Goal: Check status: Check status

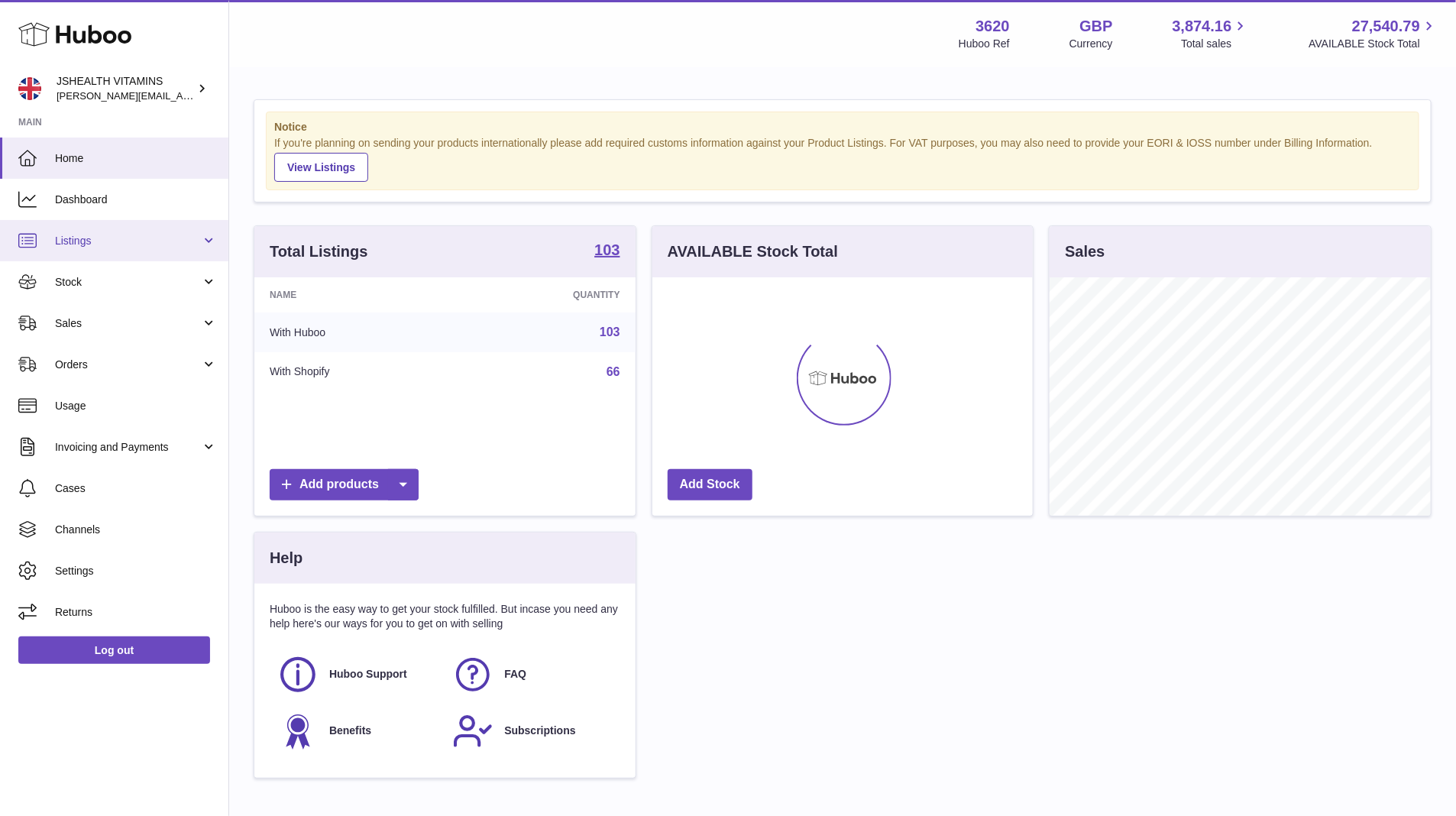
scroll to position [238, 381]
click at [93, 305] on link "Sales" at bounding box center [114, 323] width 228 height 41
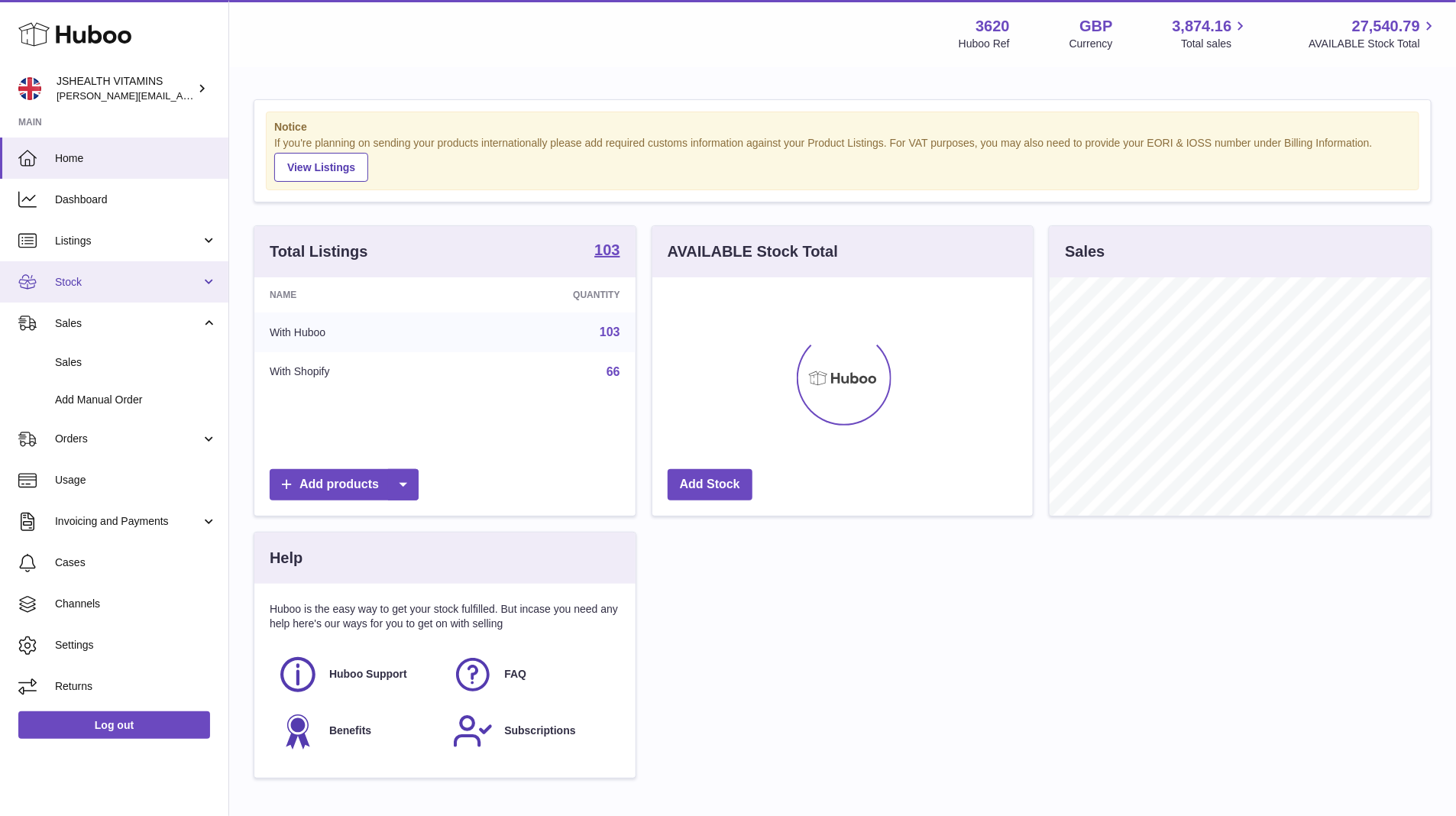
click at [95, 290] on link "Stock" at bounding box center [114, 281] width 228 height 41
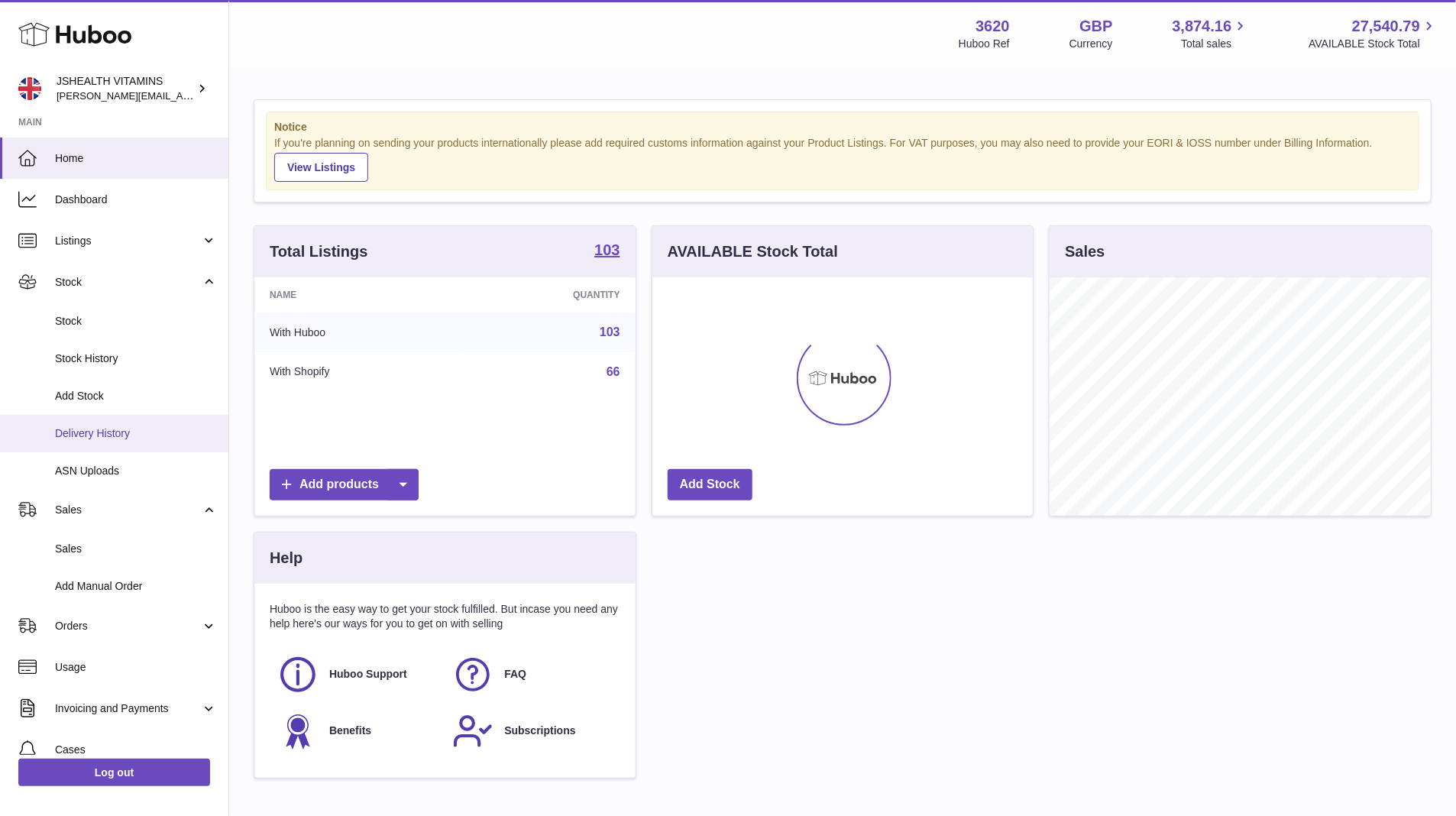
click at [110, 432] on span "Delivery History" at bounding box center [136, 433] width 162 height 14
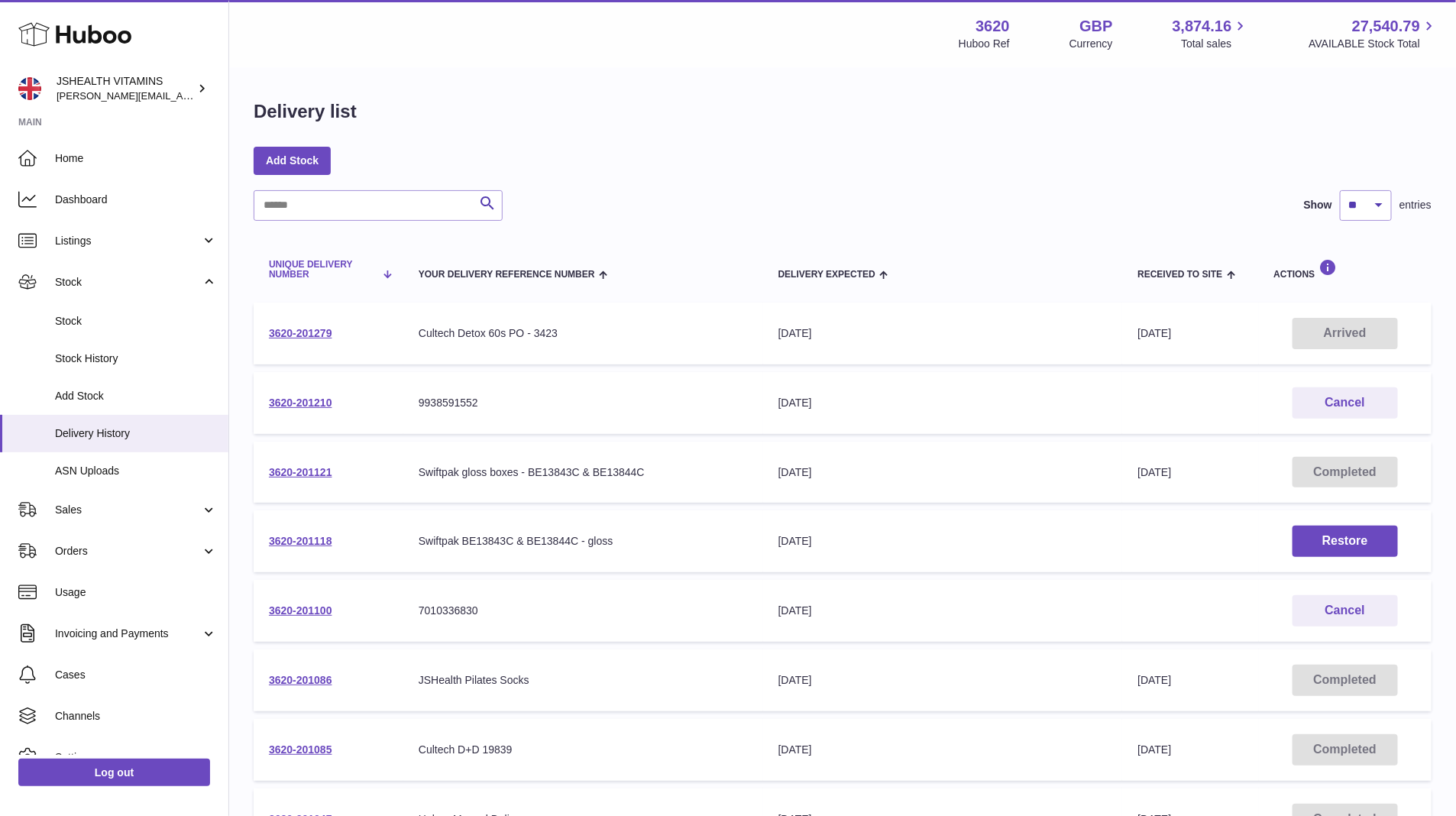
click at [346, 267] on span "Unique Delivery Number" at bounding box center [322, 270] width 106 height 20
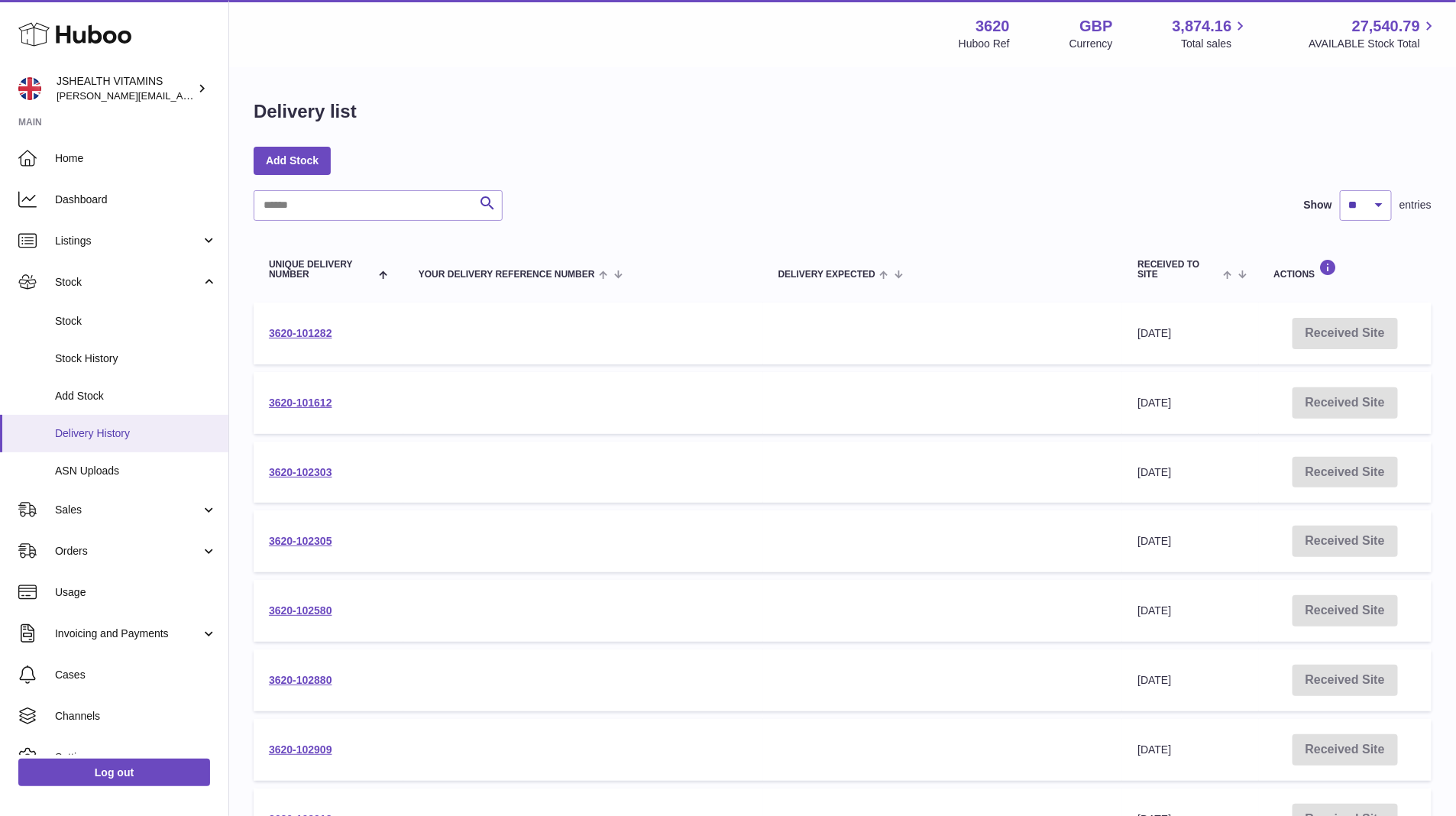
click at [187, 435] on span "Delivery History" at bounding box center [136, 433] width 162 height 14
click at [340, 237] on table "Unique Delivery Number Your Delivery Reference Number Delivery Expected Receive…" at bounding box center [842, 616] width 1178 height 760
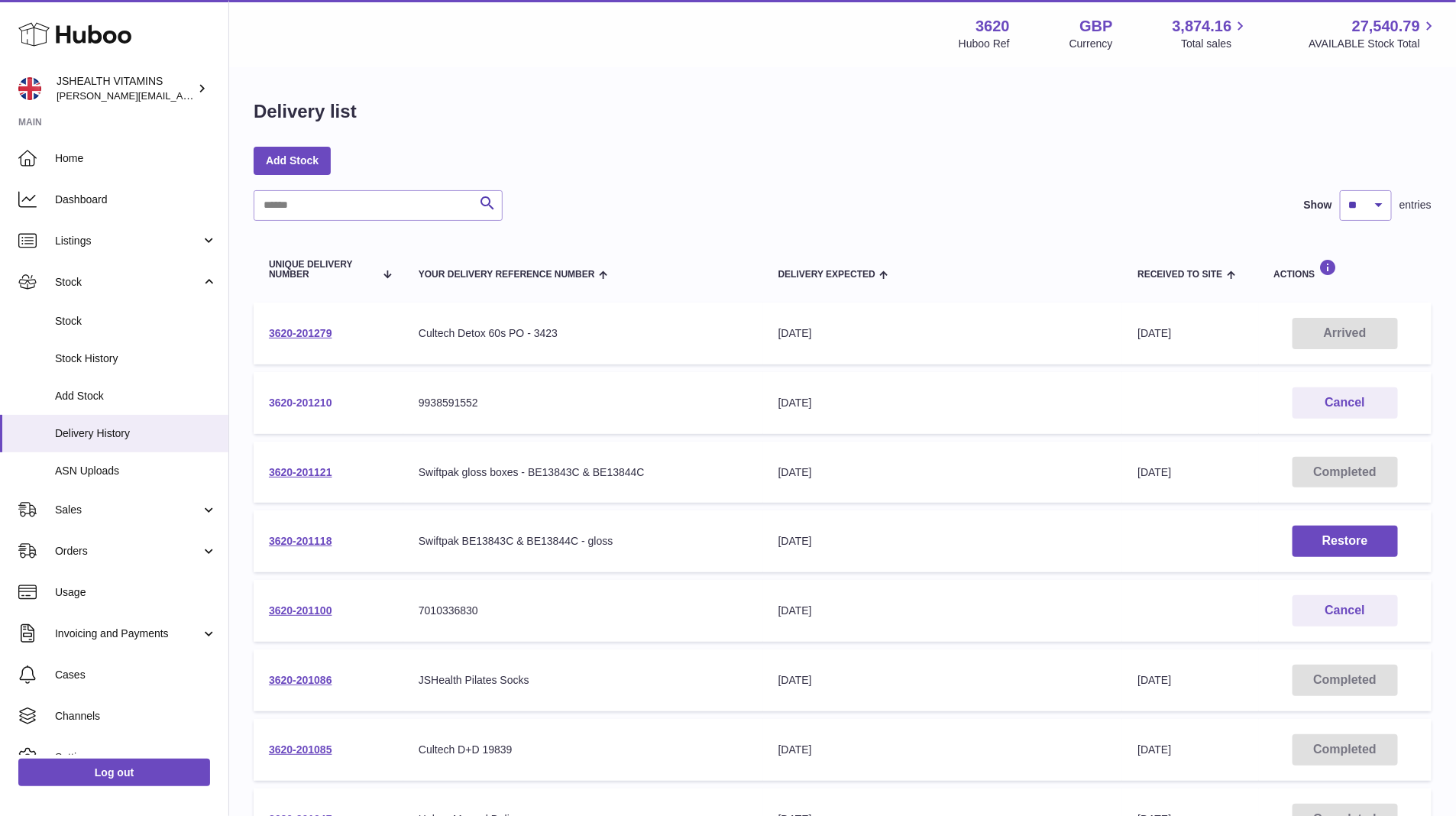
click at [306, 400] on link "3620-201210" at bounding box center [300, 402] width 63 height 13
click at [311, 611] on link "3620-201100" at bounding box center [300, 610] width 63 height 13
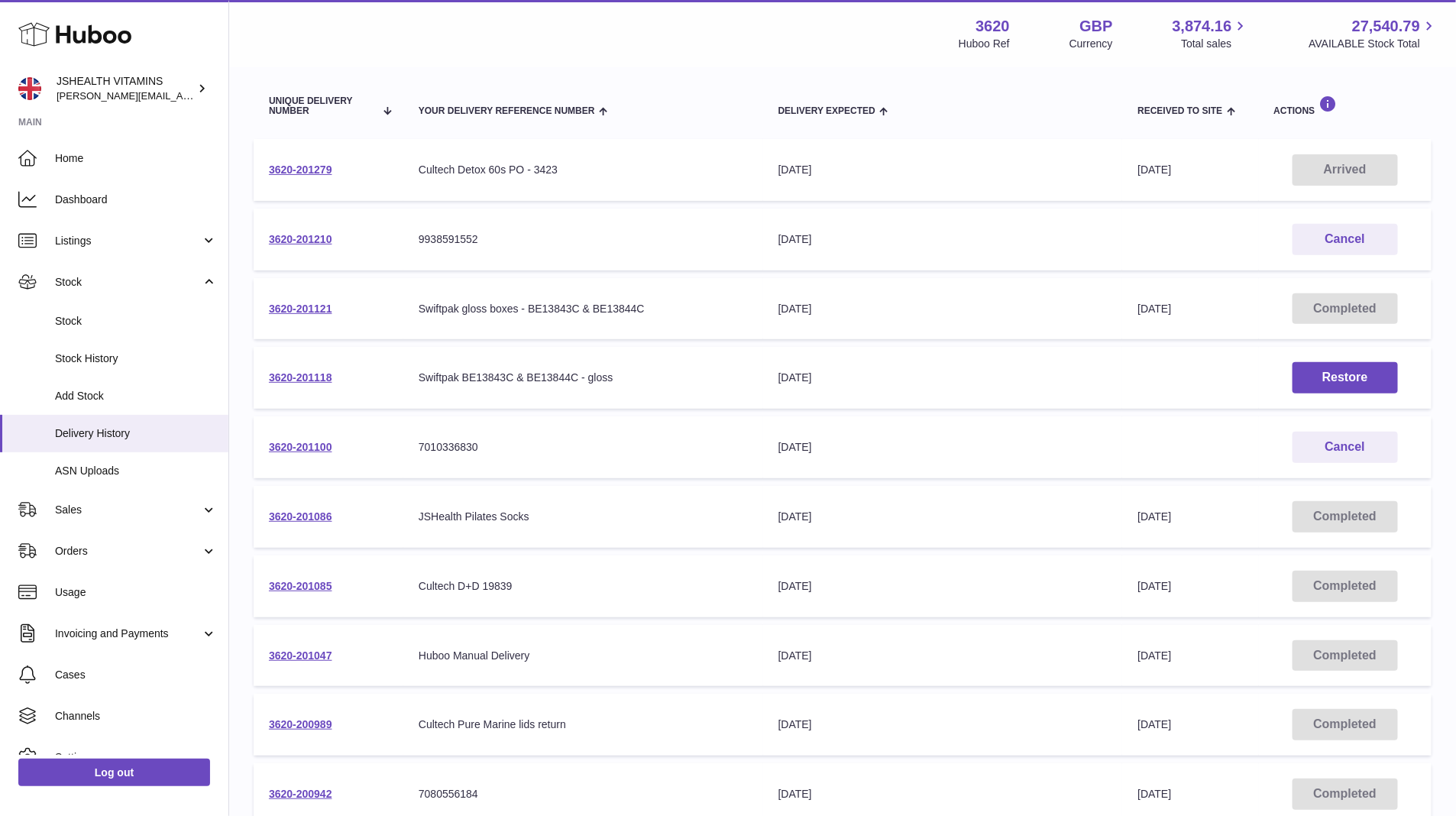
scroll to position [168, 0]
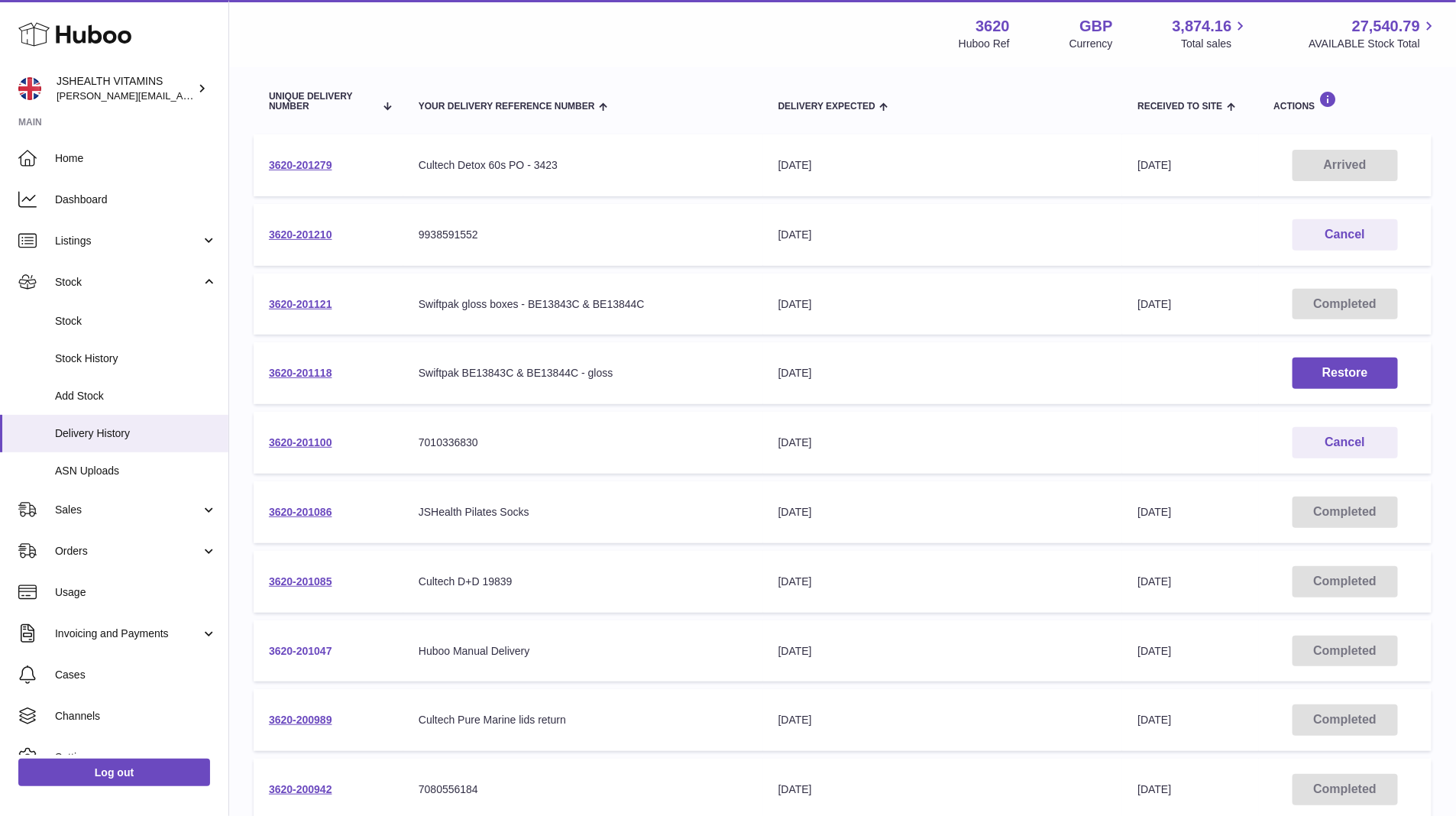
click at [300, 646] on link "3620-201047" at bounding box center [300, 650] width 63 height 13
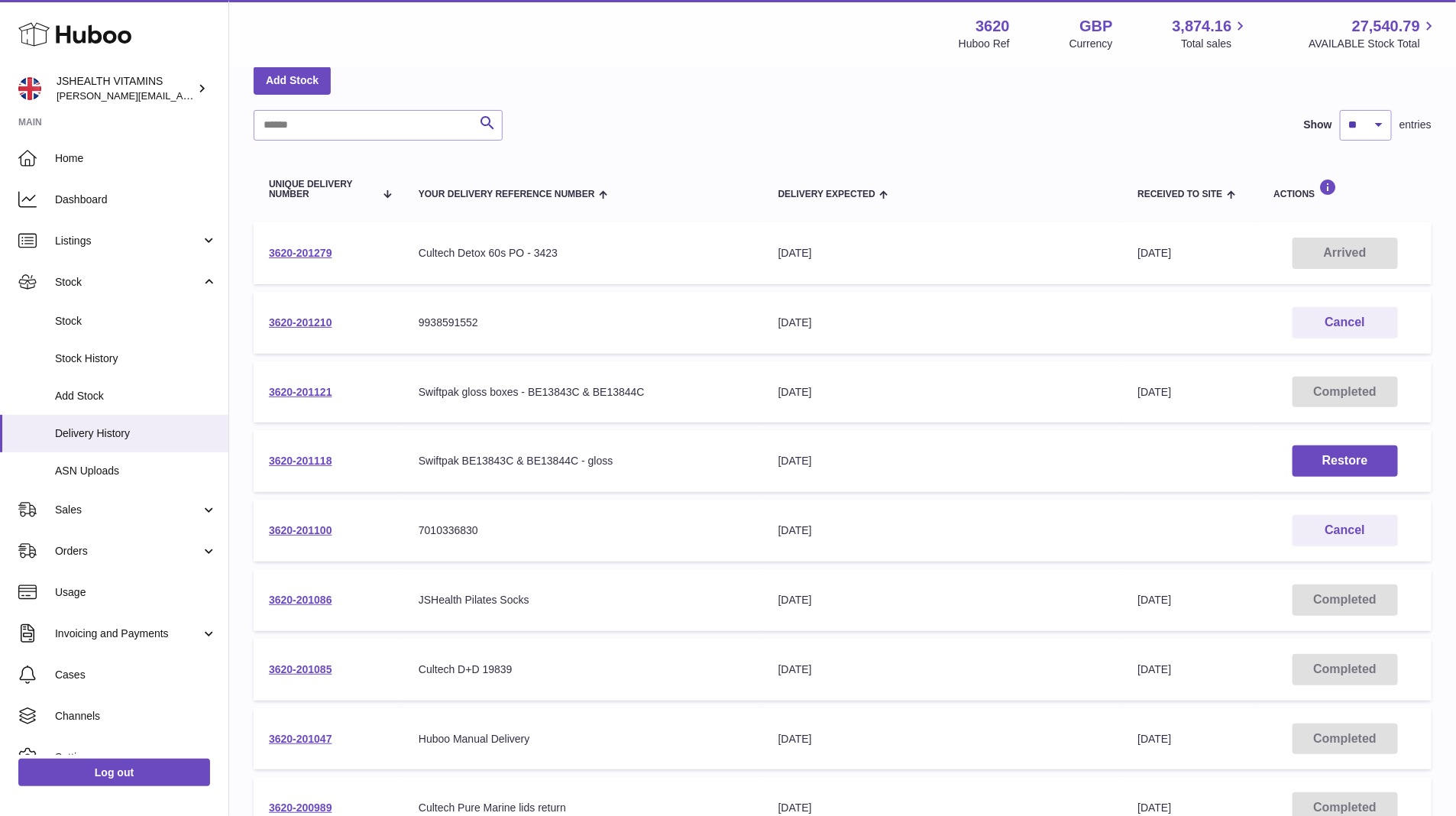
scroll to position [336, 0]
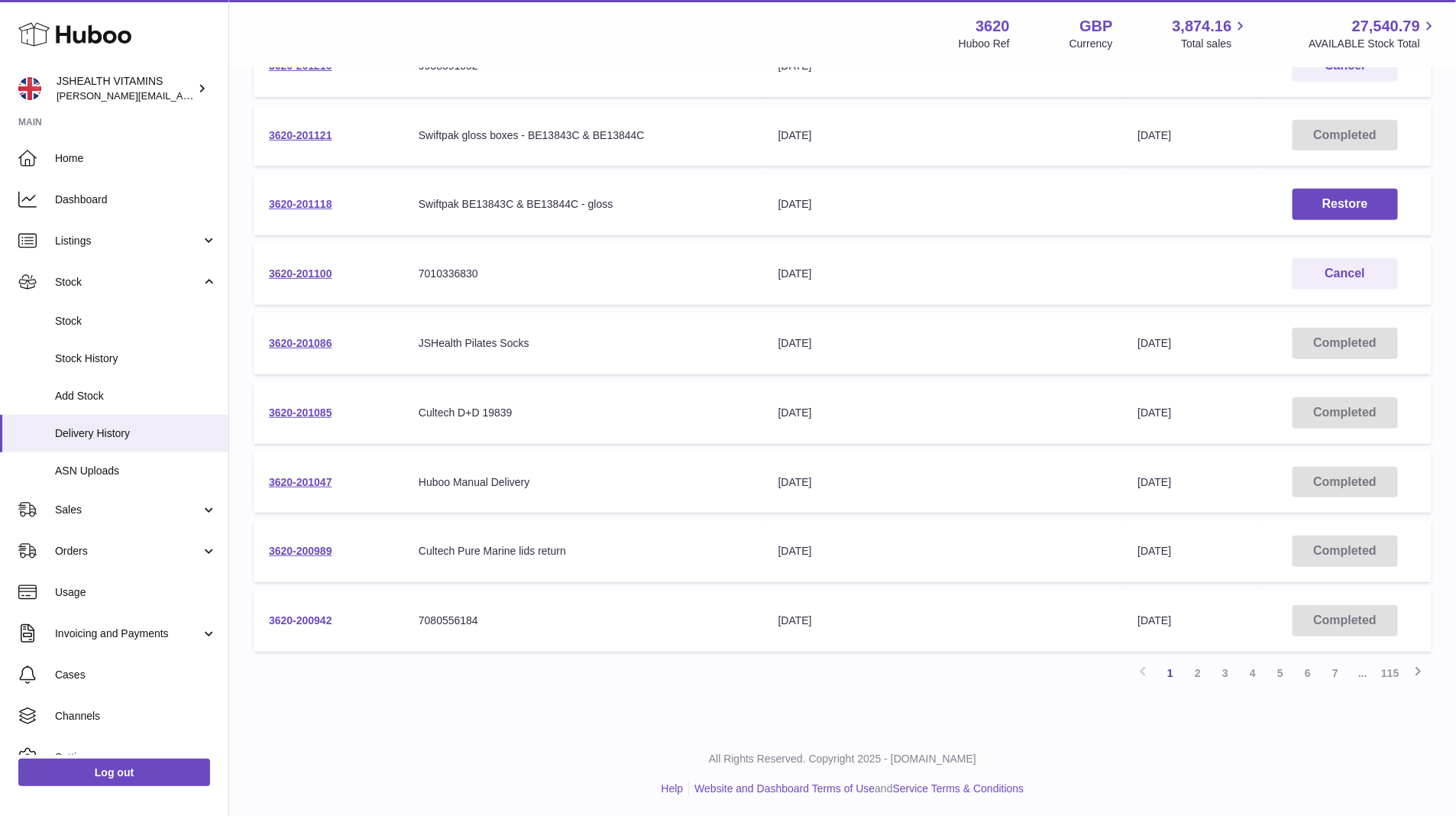
click at [301, 623] on link "3620-200942" at bounding box center [300, 620] width 63 height 13
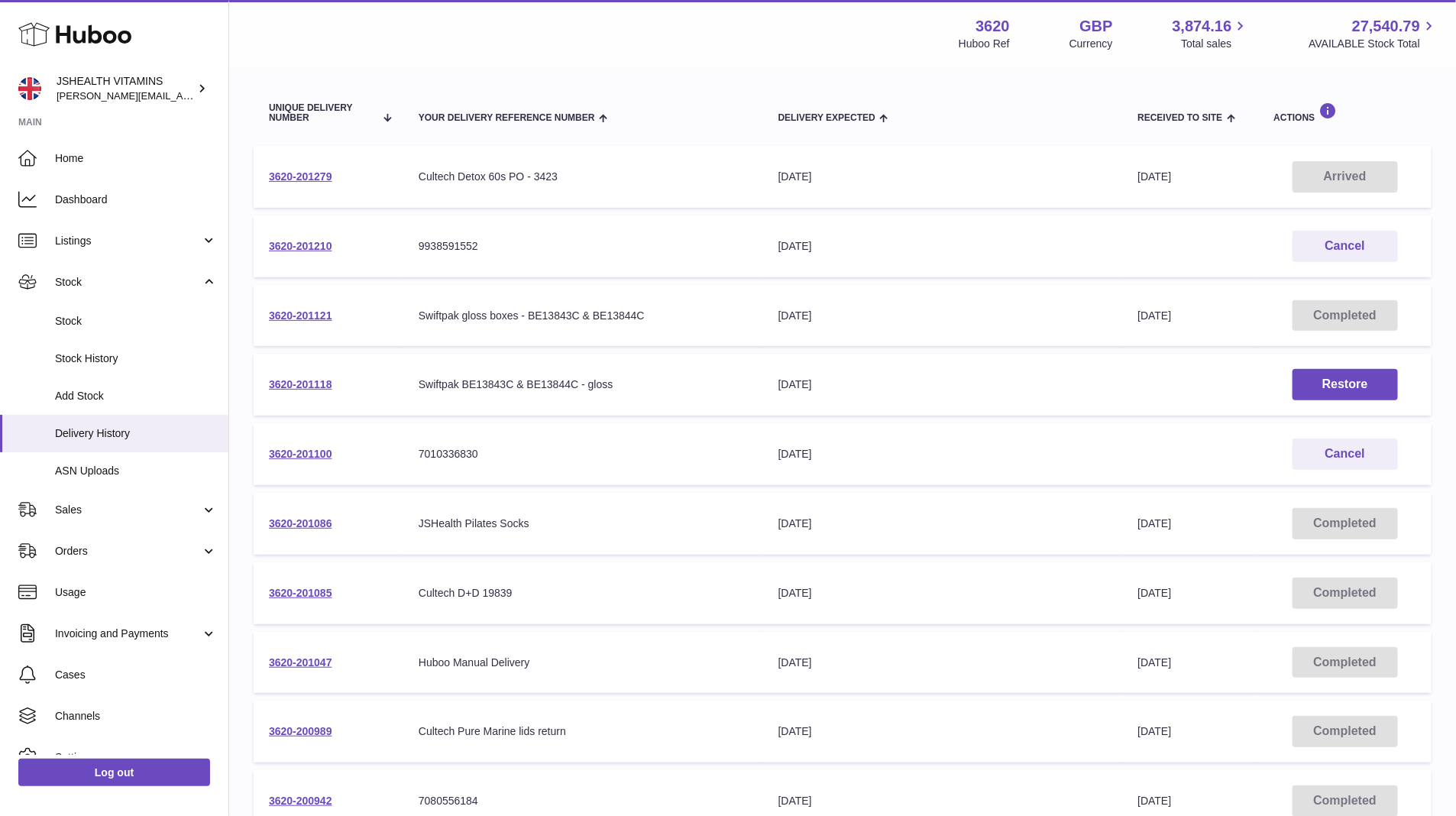
scroll to position [145, 0]
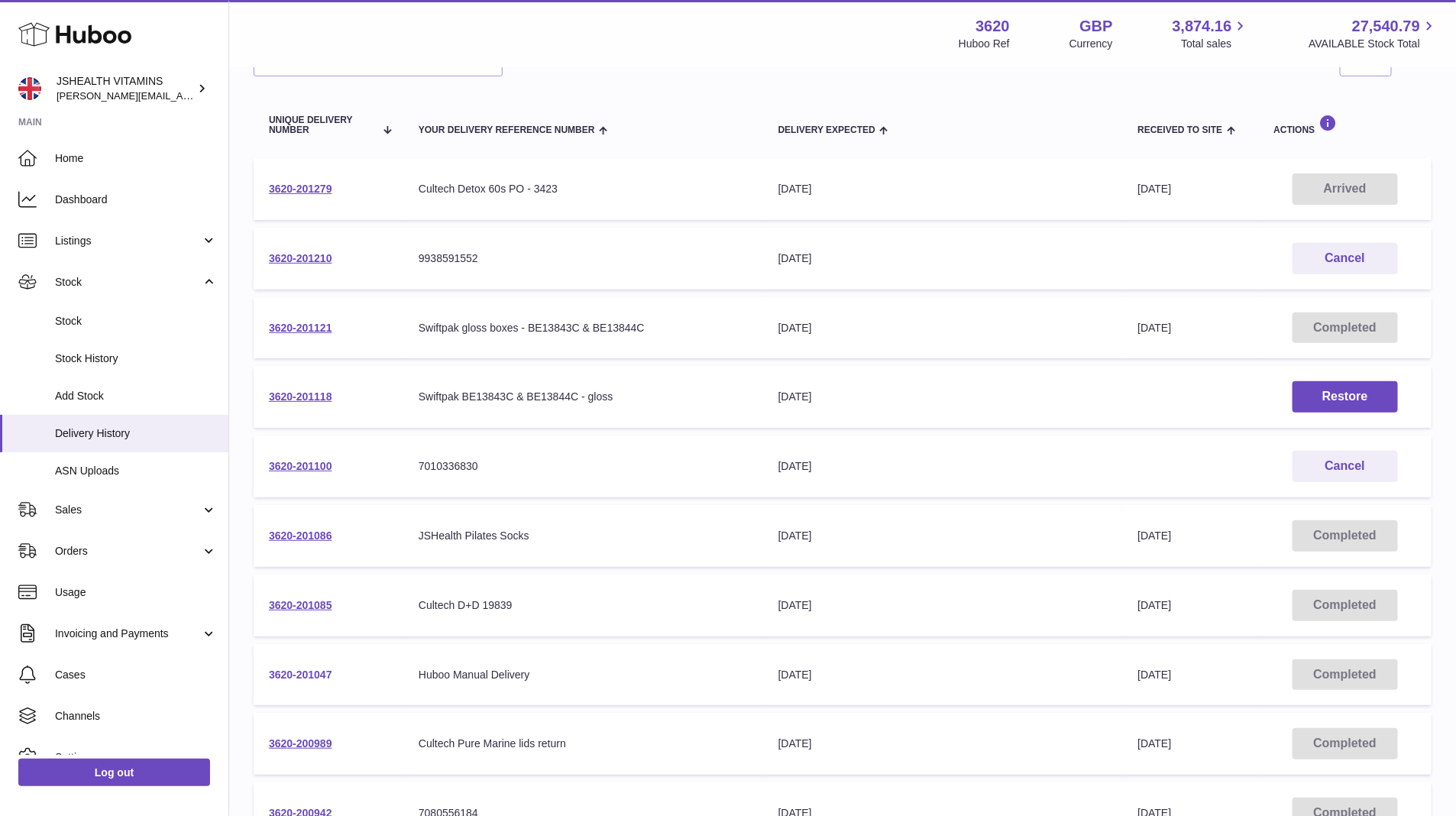
click at [286, 672] on link "3620-201047" at bounding box center [300, 674] width 63 height 13
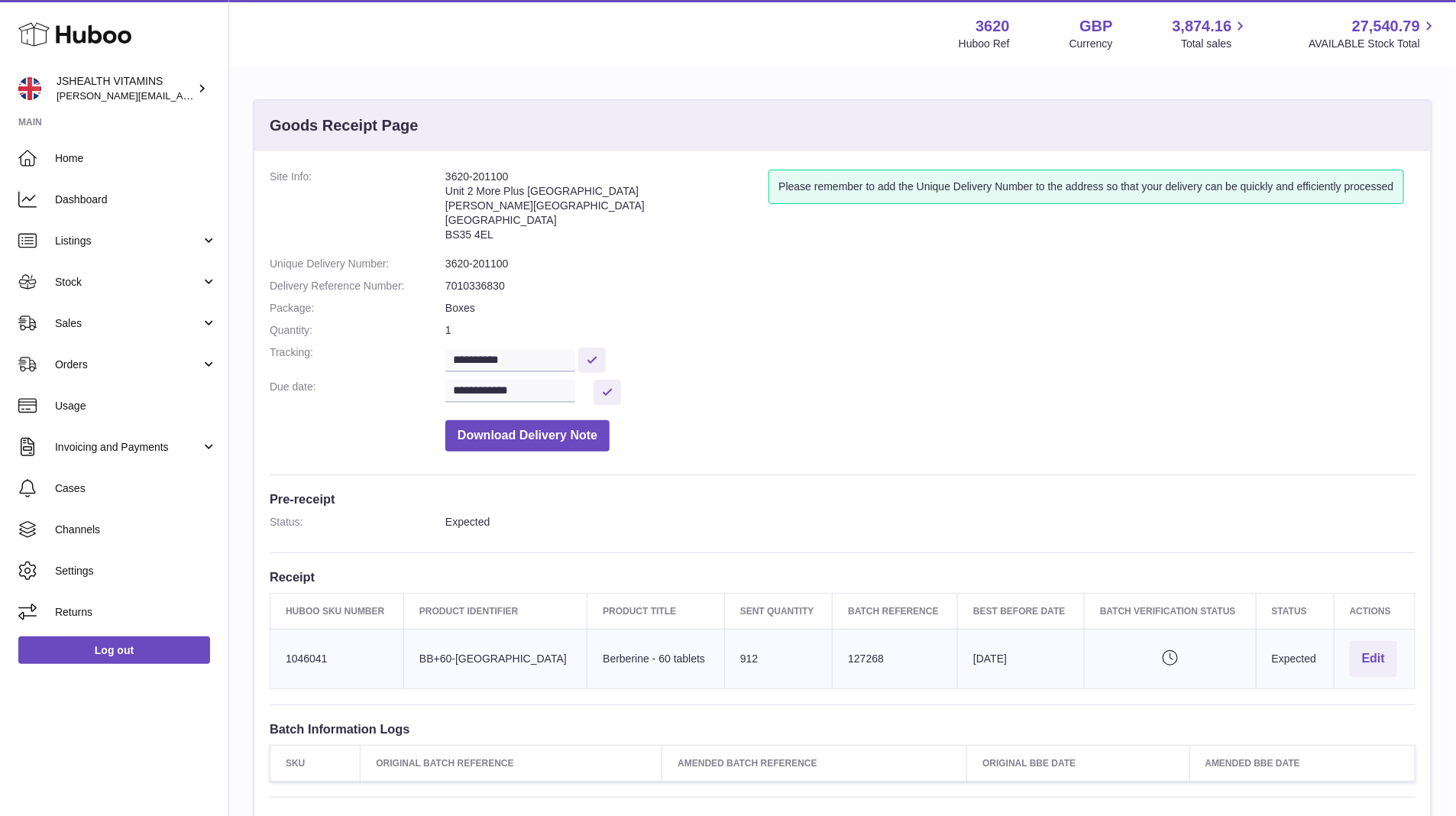
click at [497, 280] on dd "7010336830" at bounding box center [930, 285] width 970 height 14
click at [518, 369] on input "**********" at bounding box center [510, 360] width 130 height 23
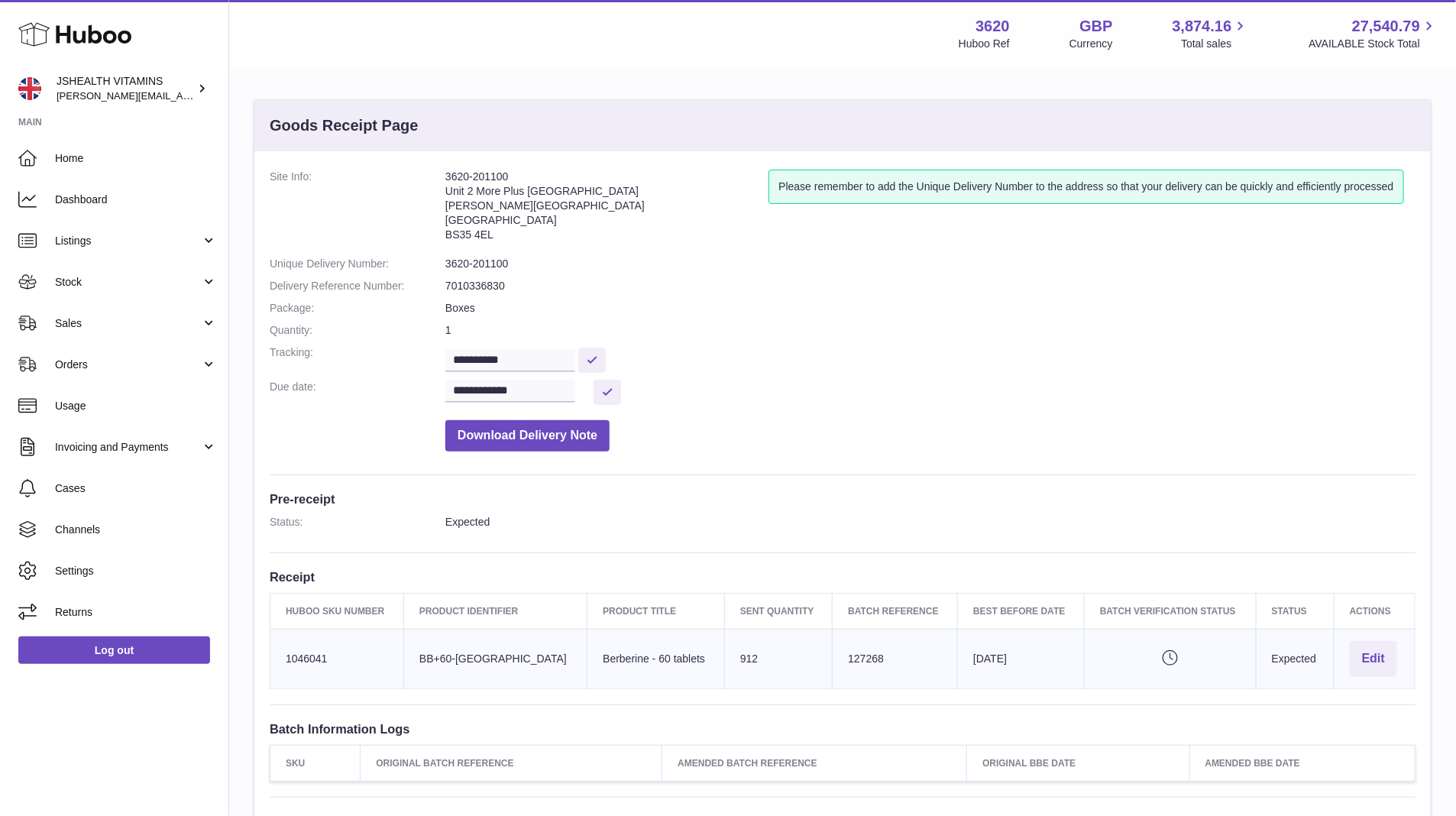
click at [627, 310] on dd "Boxes" at bounding box center [930, 308] width 970 height 14
click at [477, 267] on dd "3620-201100" at bounding box center [930, 263] width 970 height 14
copy dl "3620-201100"
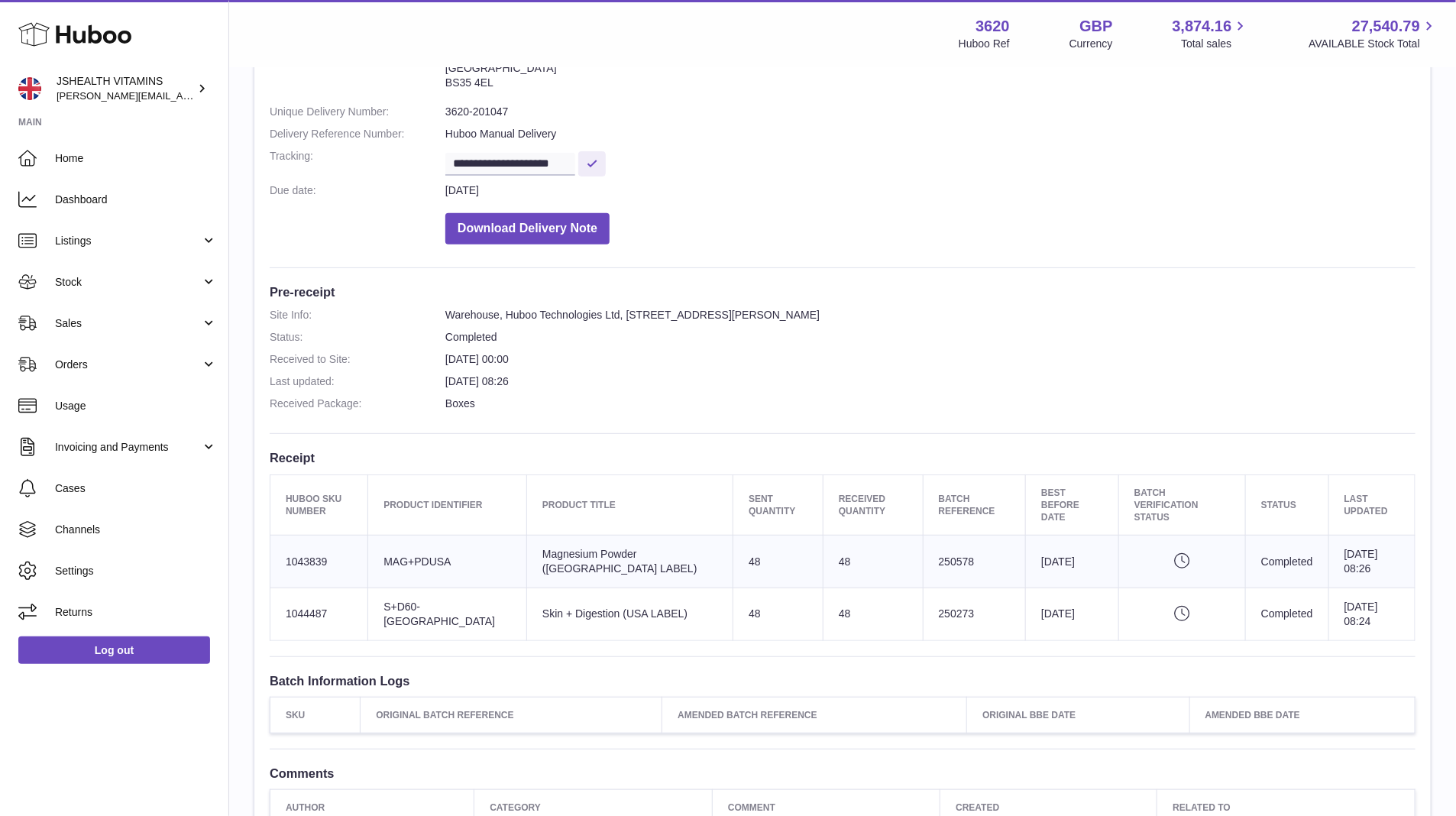
scroll to position [168, 0]
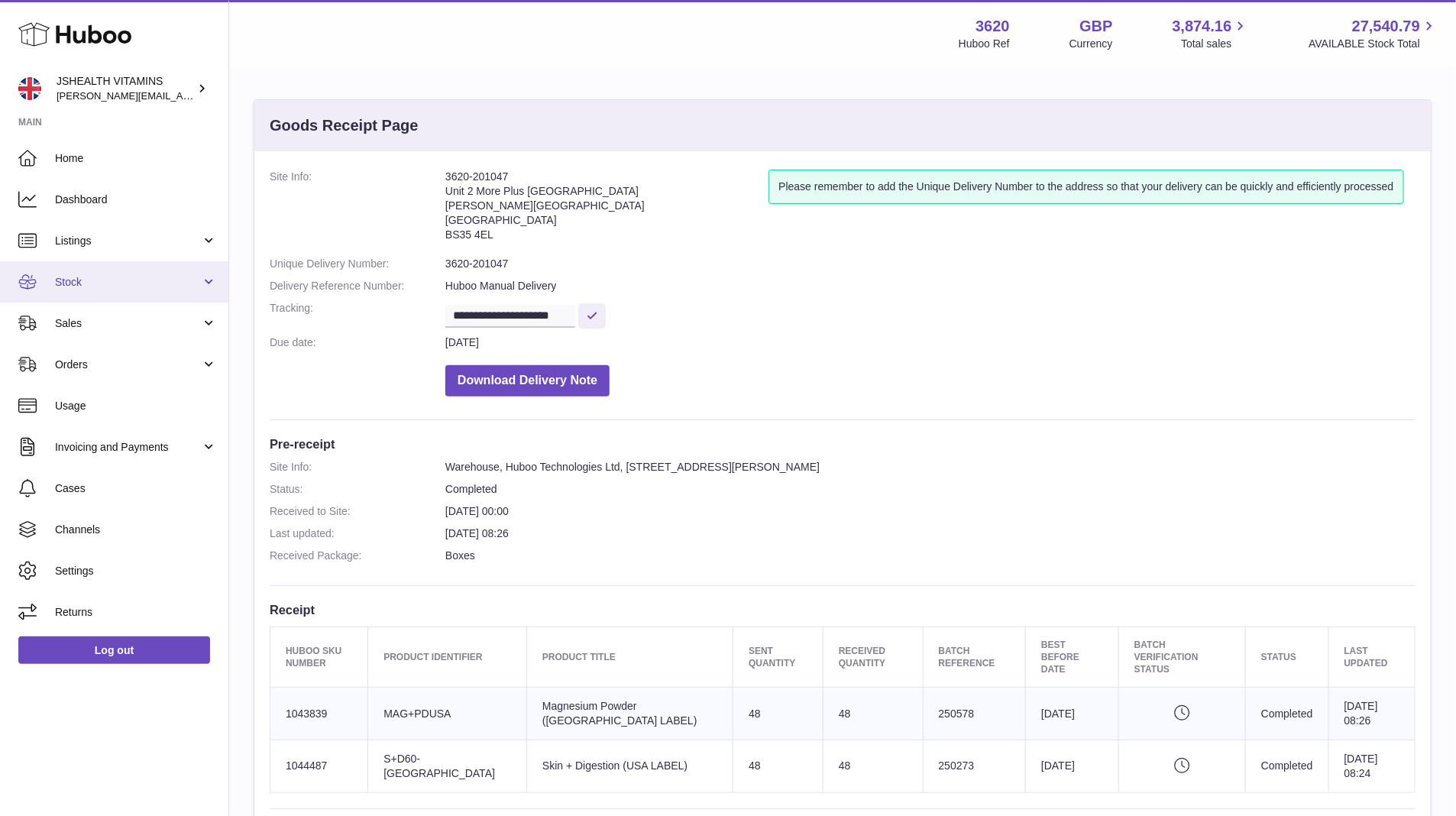
click at [124, 289] on span "Stock" at bounding box center [127, 282] width 146 height 14
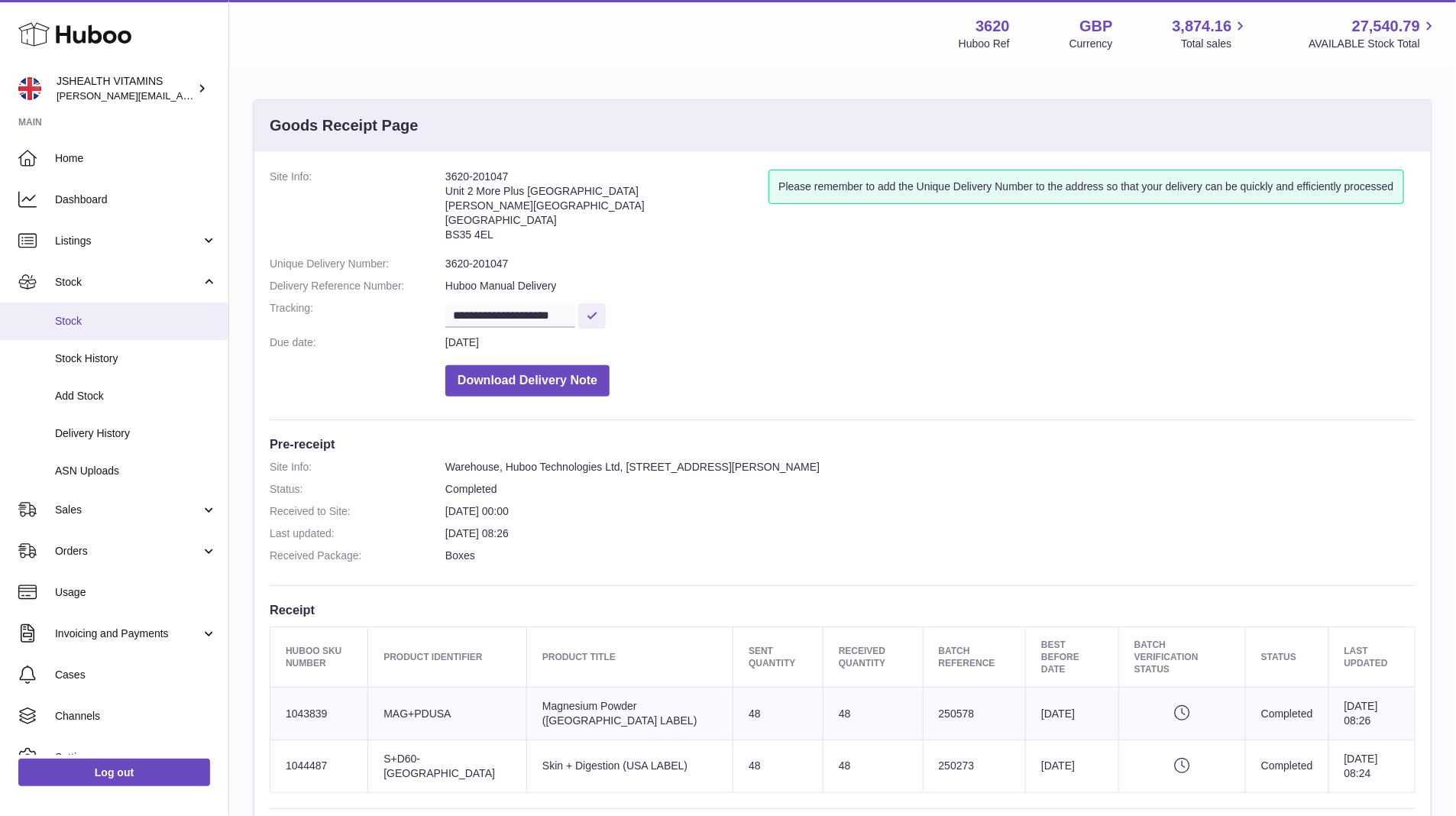
click at [113, 326] on span "Stock" at bounding box center [136, 321] width 162 height 14
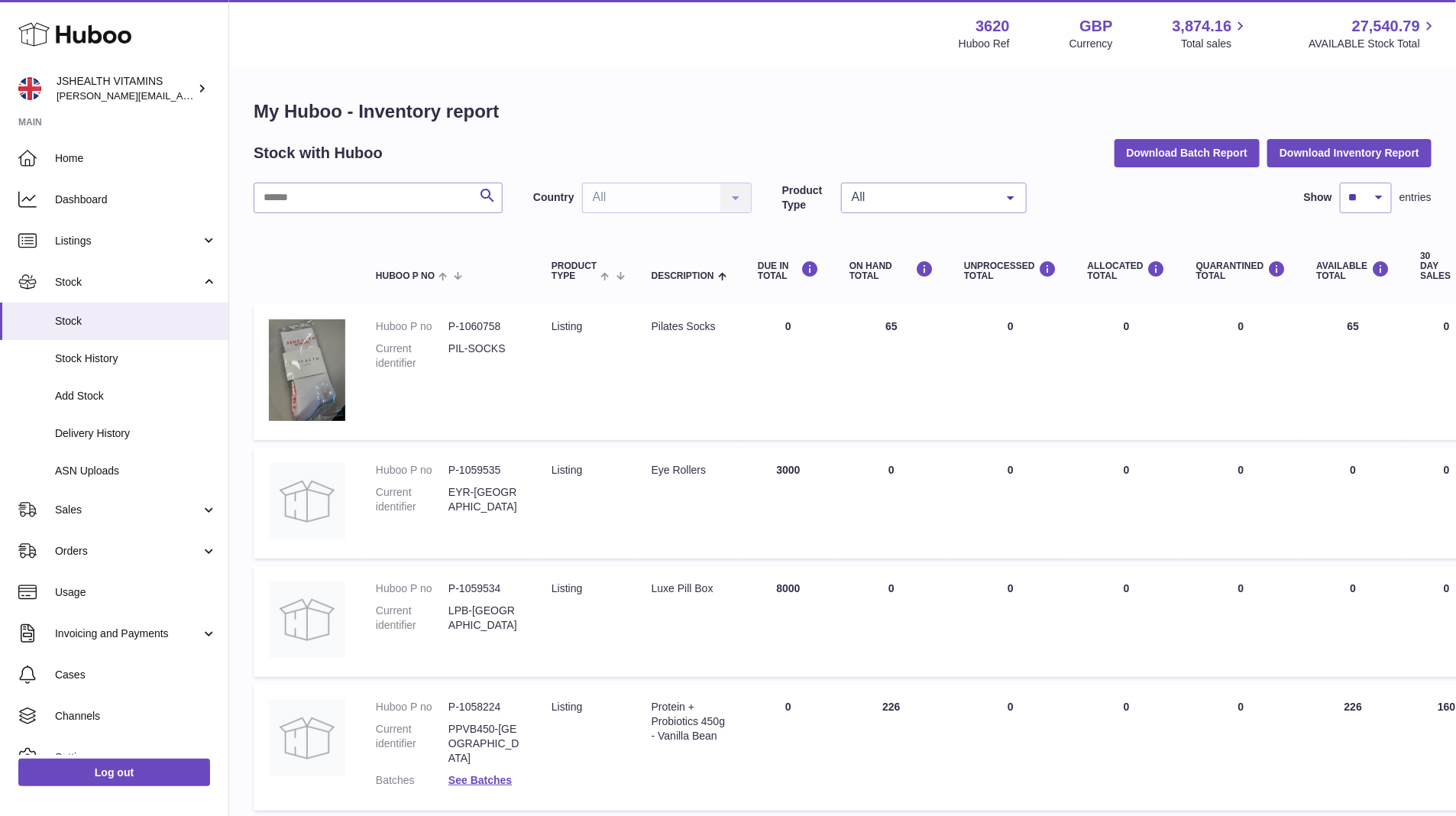
click at [380, 205] on input "text" at bounding box center [378, 198] width 249 height 30
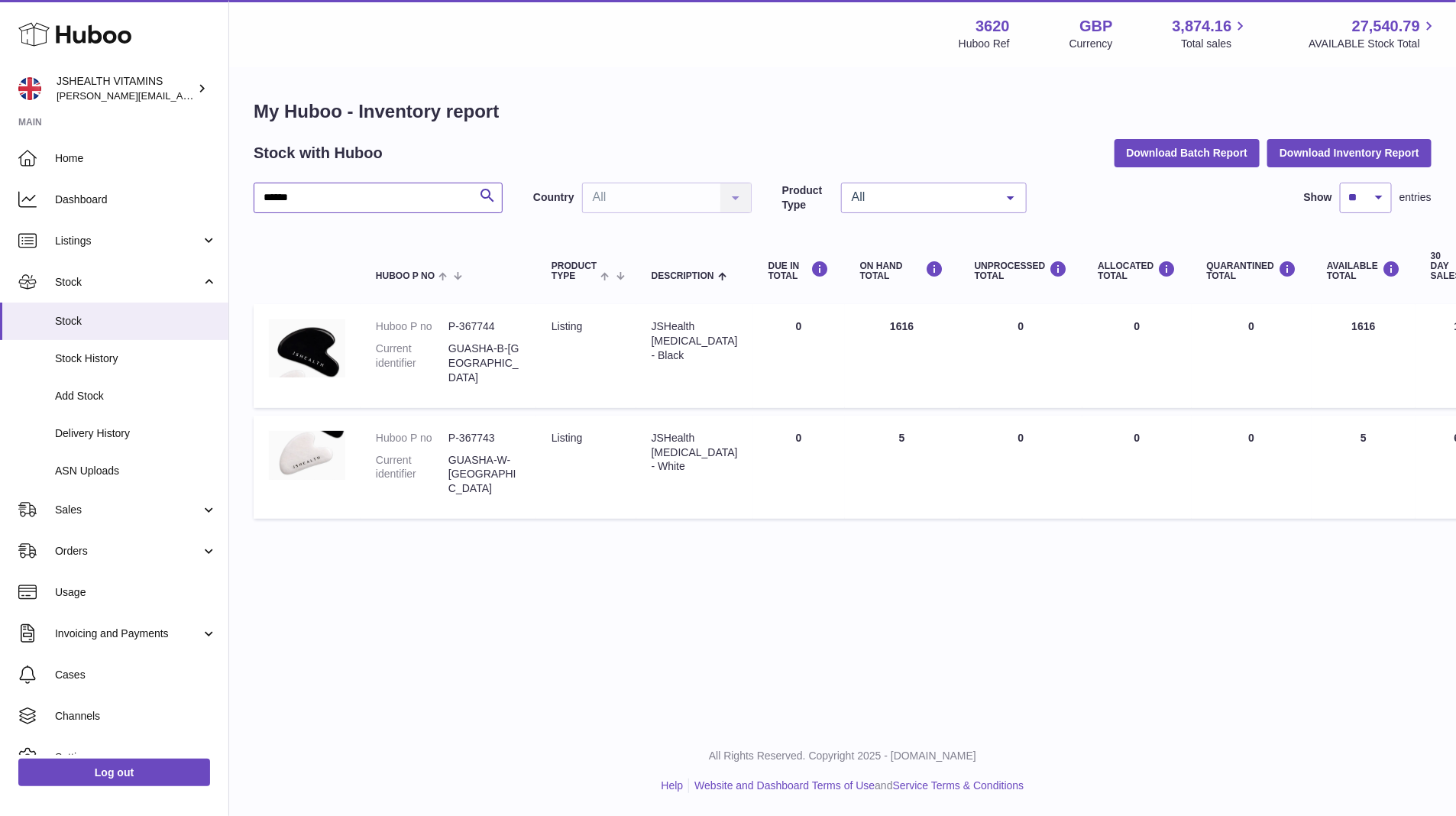
type input "******"
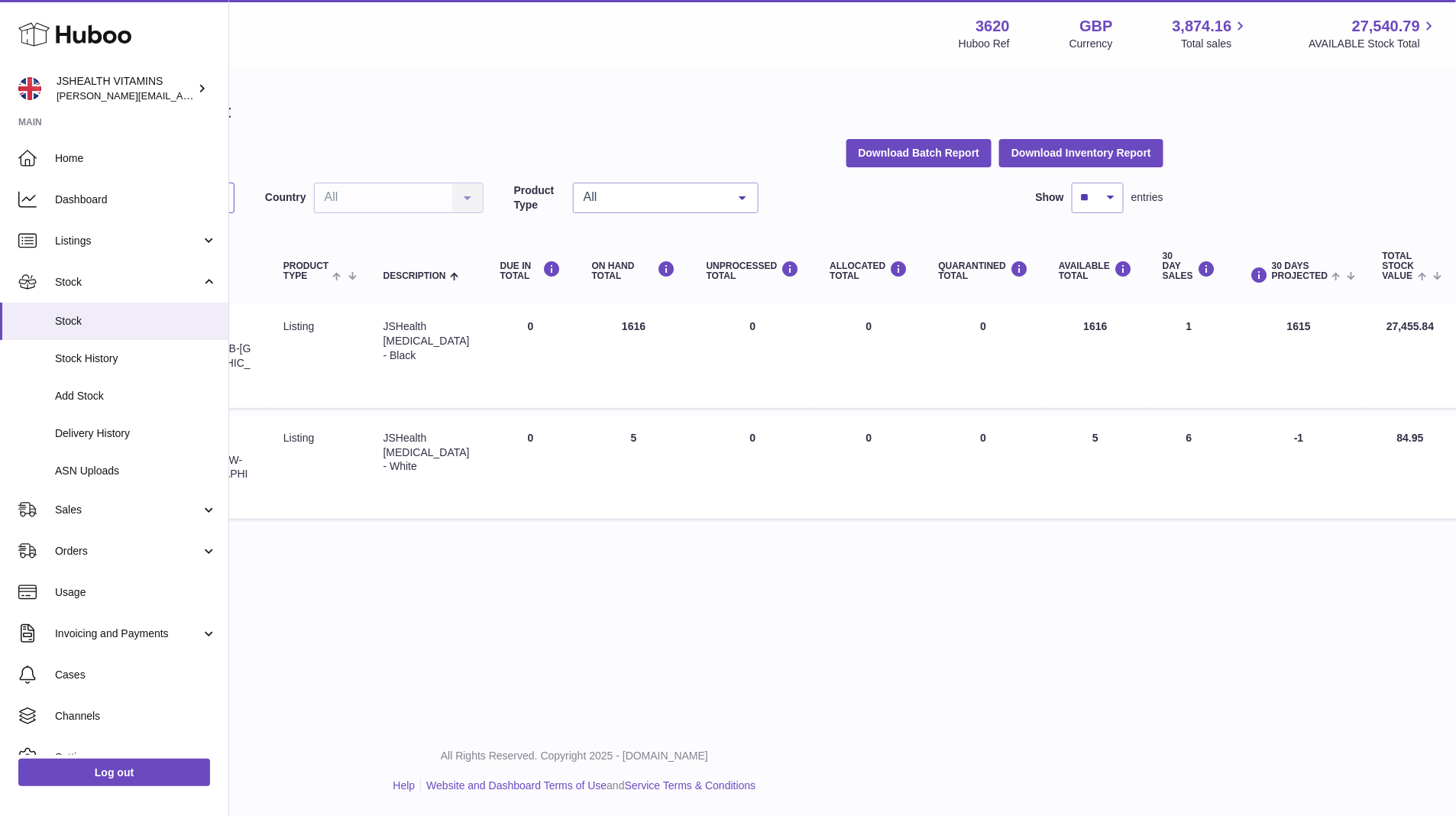
scroll to position [0, 271]
click at [1082, 416] on td "AVAILABLE Total 5" at bounding box center [1092, 467] width 104 height 103
